Goal: Transaction & Acquisition: Purchase product/service

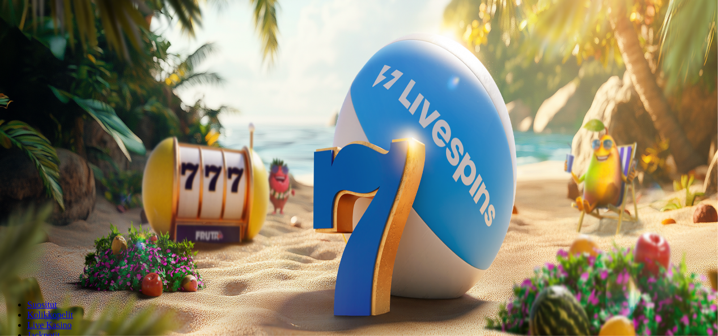
click at [65, 86] on span "Tarjoukset" at bounding box center [46, 81] width 38 height 10
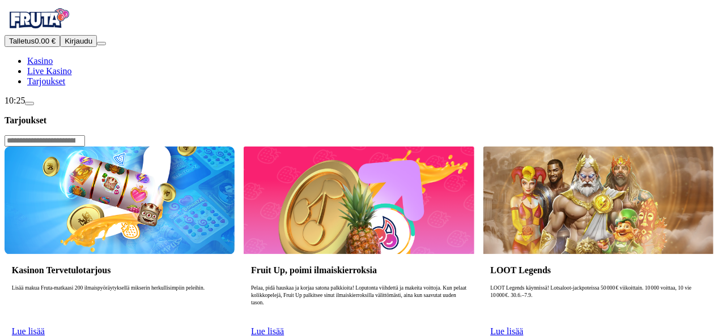
click at [45, 327] on span "Lue lisää" at bounding box center [28, 332] width 33 height 10
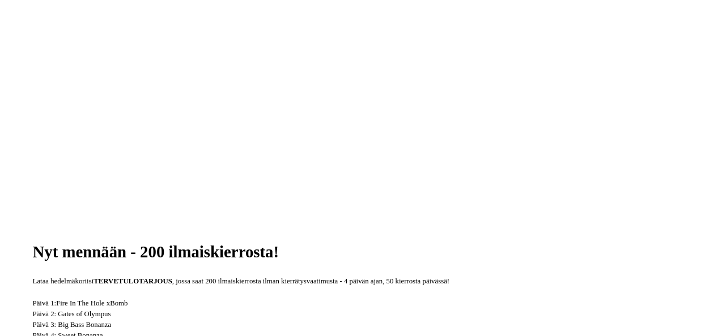
scroll to position [172, 0]
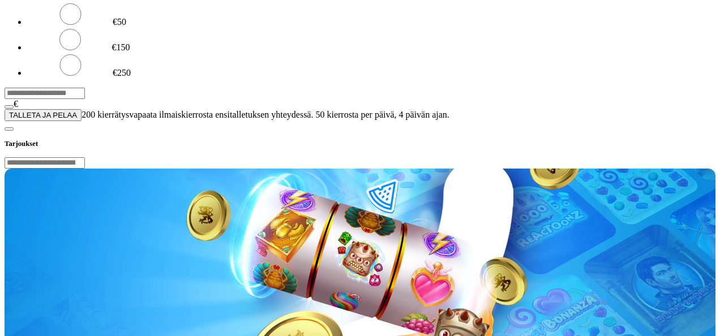
click at [85, 99] on input "***" at bounding box center [45, 93] width 80 height 11
type input "*"
type input "**"
click at [77, 120] on span "TALLETA JA PELAA" at bounding box center [43, 115] width 68 height 8
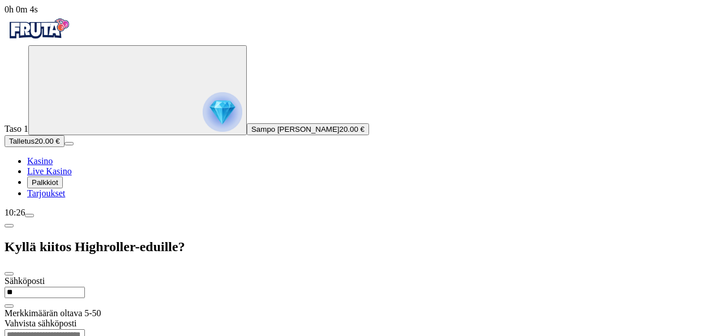
type input "**********"
type input "*********"
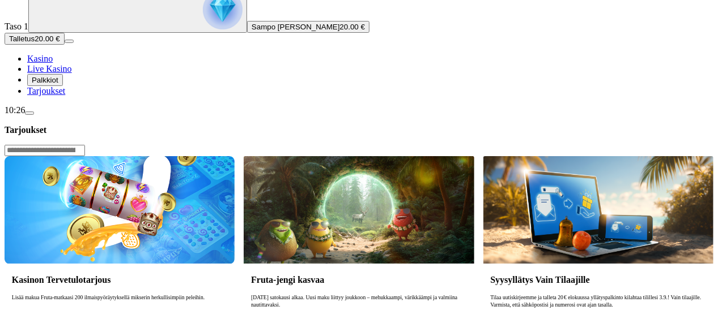
scroll to position [103, 0]
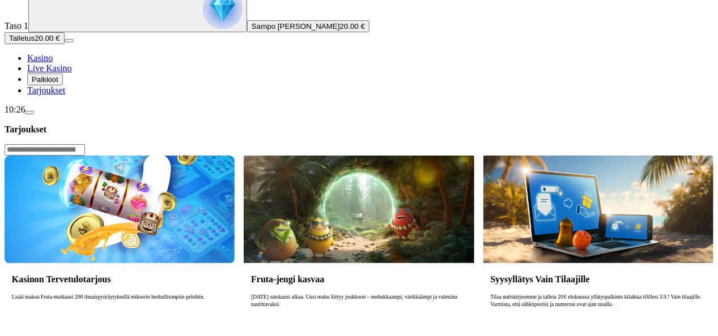
drag, startPoint x: 52, startPoint y: 315, endPoint x: 70, endPoint y: 319, distance: 18.7
drag, startPoint x: 70, startPoint y: 319, endPoint x: 85, endPoint y: 326, distance: 16.0
click at [85, 115] on div "10:26" at bounding box center [359, 110] width 709 height 10
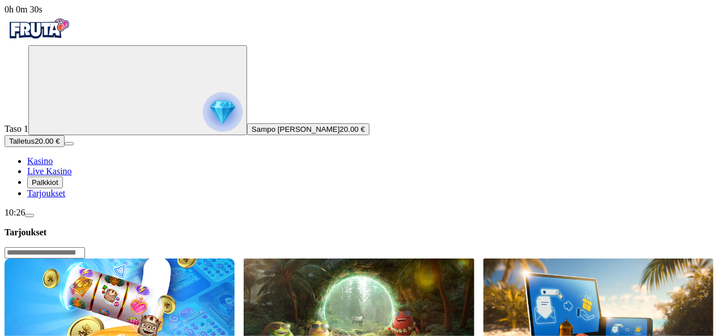
click at [75, 218] on div "10:26" at bounding box center [359, 213] width 709 height 10
click at [62, 218] on div "10:26" at bounding box center [359, 213] width 709 height 10
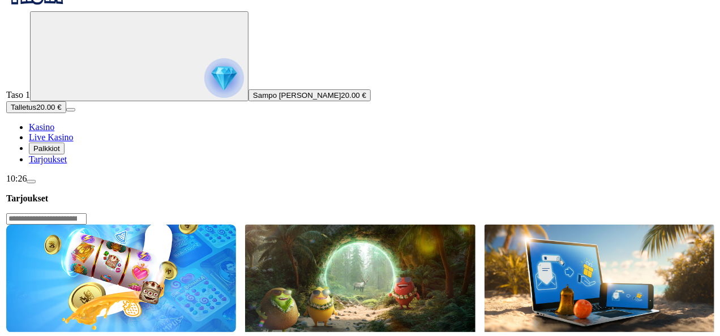
scroll to position [36, 0]
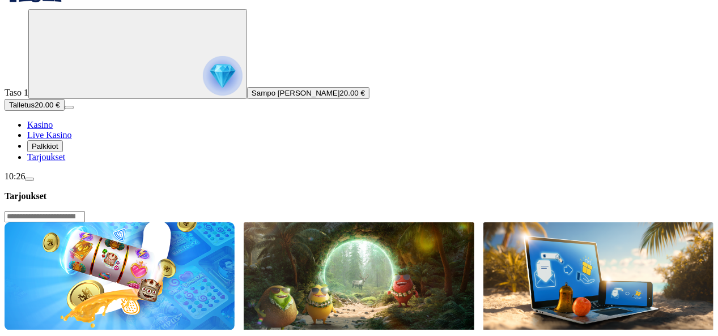
click at [70, 182] on div "10:26" at bounding box center [359, 177] width 709 height 10
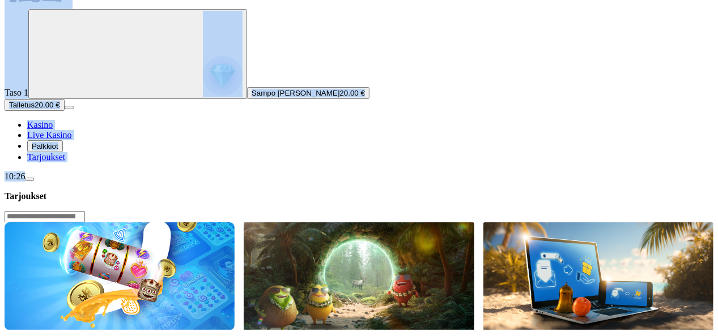
drag, startPoint x: 57, startPoint y: 315, endPoint x: 108, endPoint y: 324, distance: 51.8
click at [108, 182] on div "0h 0m 38s Taso 1 [PERSON_NAME] 20.00 € Talletus 20.00 € Kasino Live Kasino Palk…" at bounding box center [359, 75] width 709 height 214
drag, startPoint x: 108, startPoint y: 324, endPoint x: 53, endPoint y: 311, distance: 56.5
click at [53, 182] on div "10:26" at bounding box center [359, 177] width 709 height 10
click at [26, 182] on div "10:26" at bounding box center [359, 177] width 709 height 10
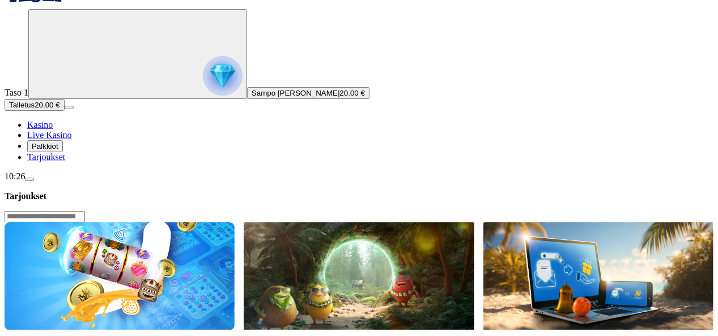
click at [75, 182] on div "10:26" at bounding box center [359, 177] width 709 height 10
click at [29, 180] on span "menu icon" at bounding box center [29, 180] width 0 height 0
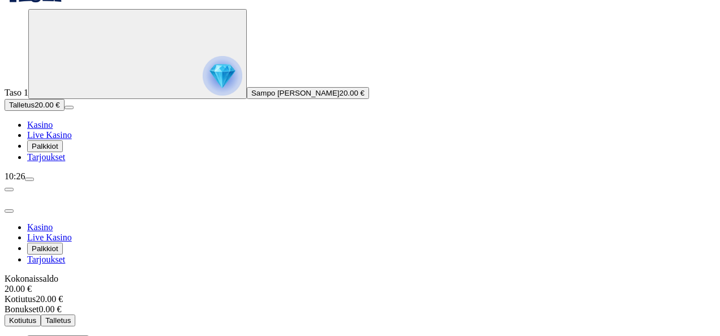
scroll to position [61, 0]
click at [58, 151] on span "Palkkiot" at bounding box center [45, 146] width 27 height 8
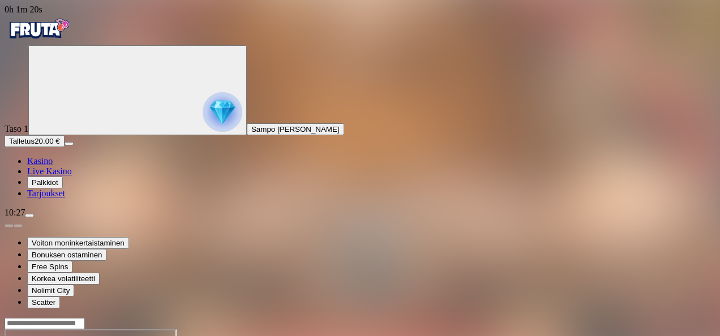
click at [53, 166] on span "Kasino" at bounding box center [39, 161] width 25 height 10
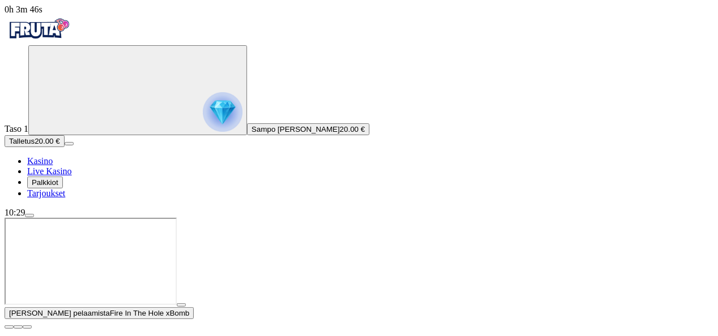
click at [9, 327] on span "close icon" at bounding box center [9, 327] width 0 height 0
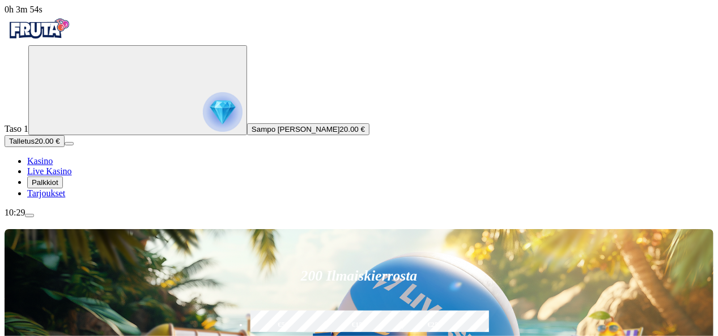
type input "*******"
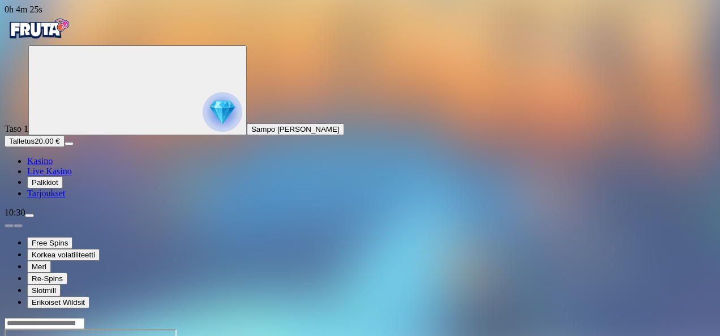
click at [58, 187] on span "Palkkiot" at bounding box center [45, 182] width 27 height 8
click at [85, 318] on input "Search" at bounding box center [45, 323] width 80 height 11
type input "******"
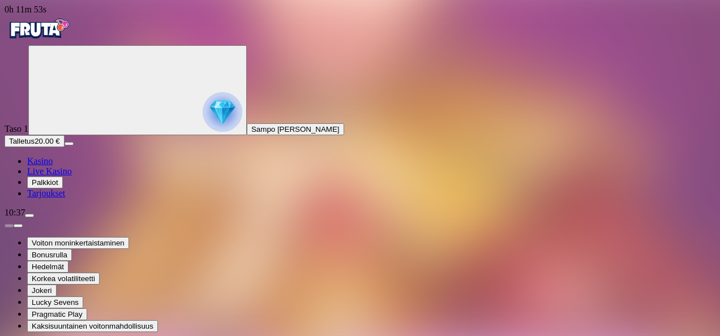
click at [58, 187] on span "Palkkiot" at bounding box center [45, 182] width 27 height 8
